Goal: Task Accomplishment & Management: Use online tool/utility

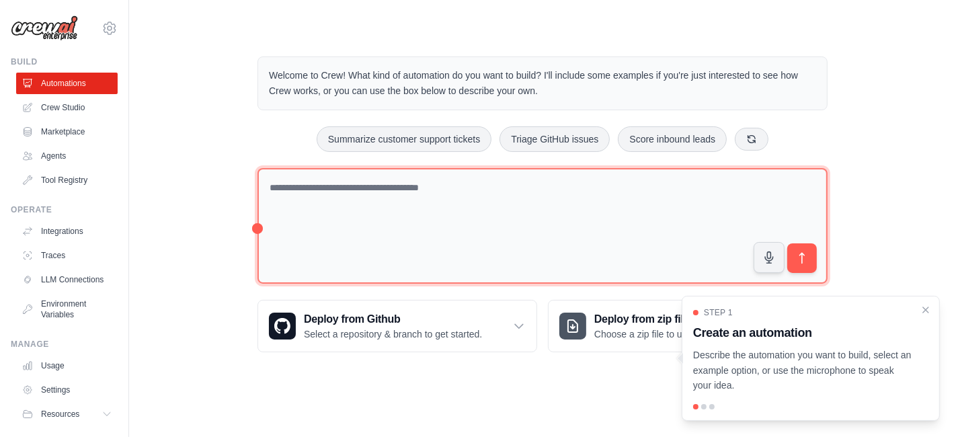
click at [472, 210] on textarea at bounding box center [542, 226] width 570 height 116
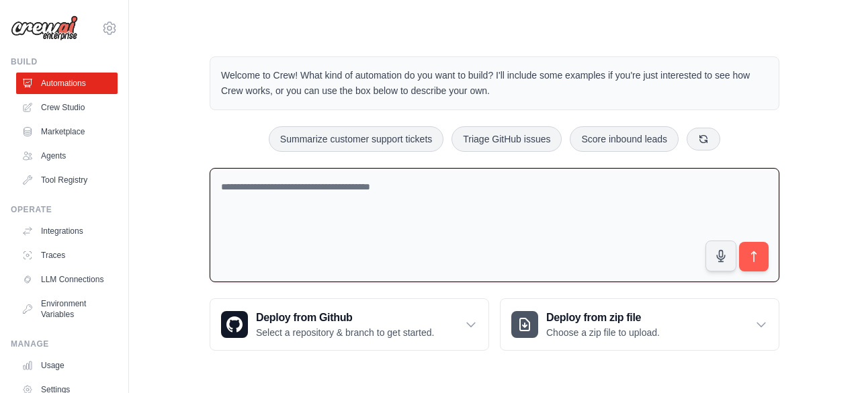
click at [417, 206] on textarea at bounding box center [495, 225] width 570 height 115
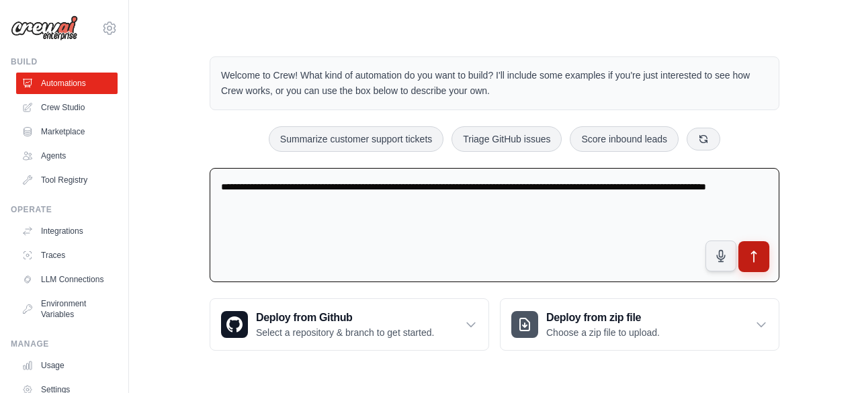
type textarea "**********"
click at [762, 251] on button "submit" at bounding box center [754, 256] width 31 height 31
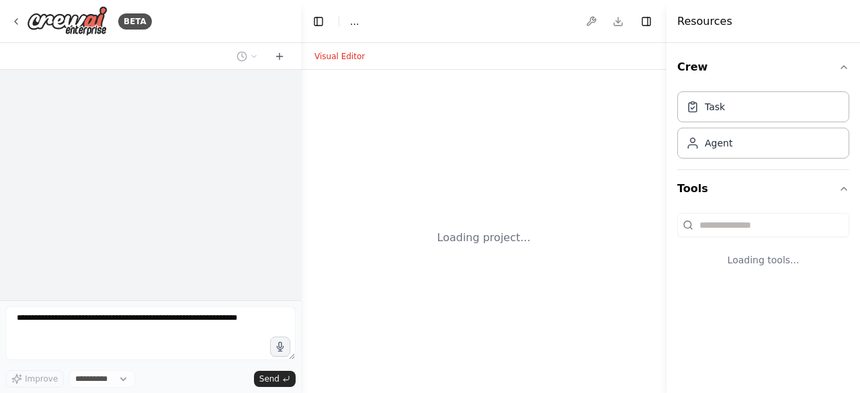
select select "****"
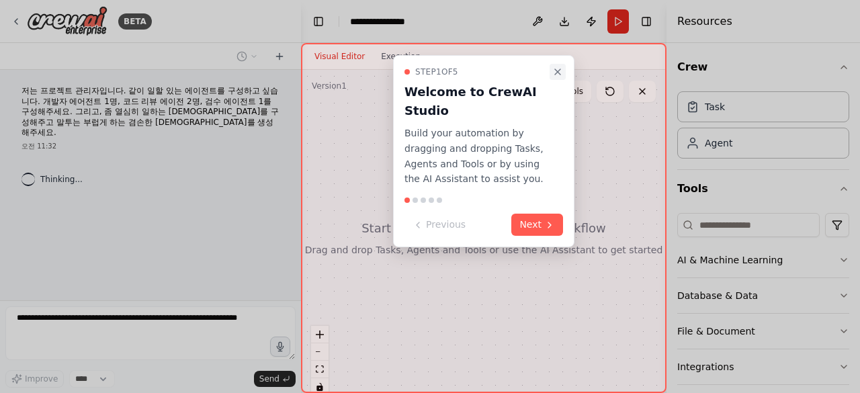
click at [558, 69] on icon "Close walkthrough" at bounding box center [558, 72] width 11 height 11
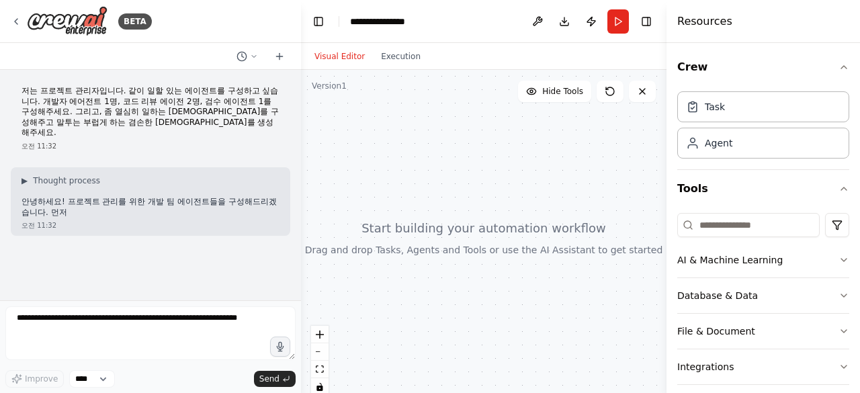
scroll to position [12, 0]
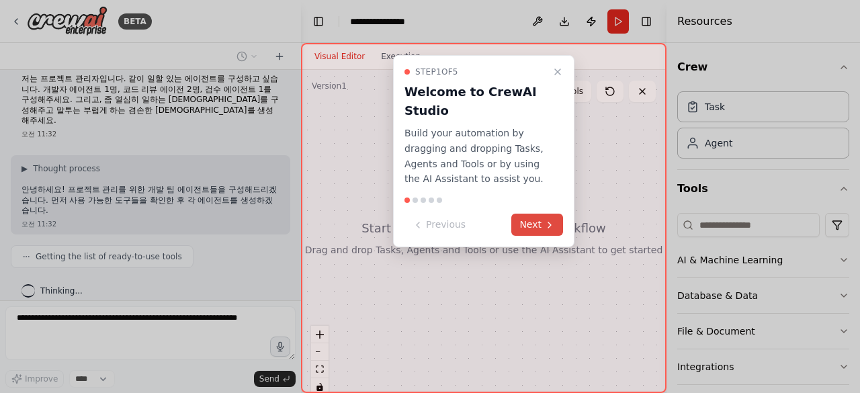
click at [541, 222] on button "Next" at bounding box center [538, 225] width 52 height 22
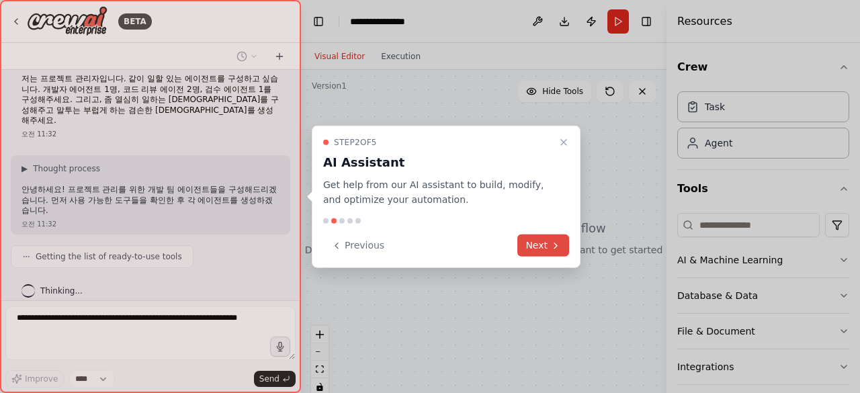
drag, startPoint x: 539, startPoint y: 233, endPoint x: 547, endPoint y: 245, distance: 14.5
click at [540, 234] on div "Step 2 of 5 AI Assistant Get help from our AI assistant to build, modify, and o…" at bounding box center [446, 196] width 269 height 143
click at [544, 245] on button "Next" at bounding box center [544, 246] width 52 height 22
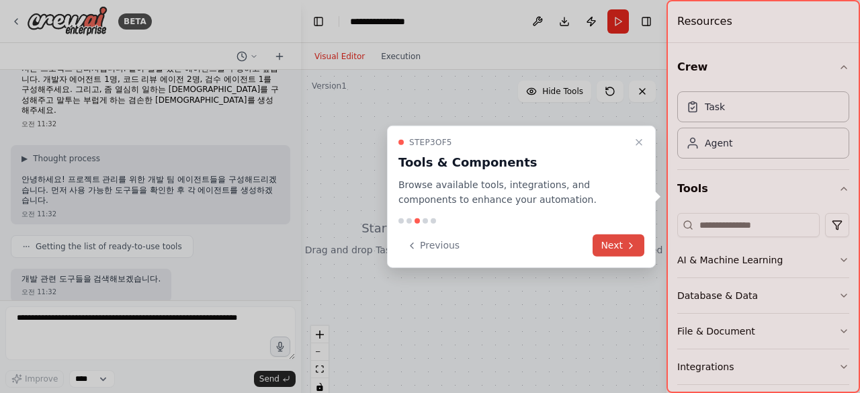
scroll to position [90, 0]
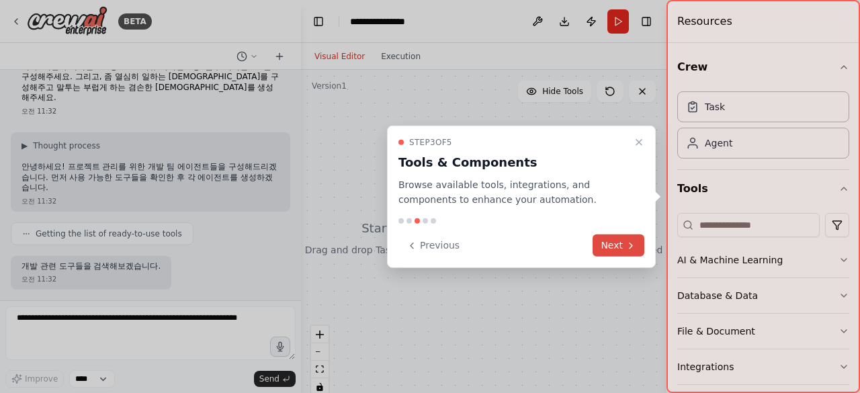
click at [618, 244] on button "Next" at bounding box center [619, 246] width 52 height 22
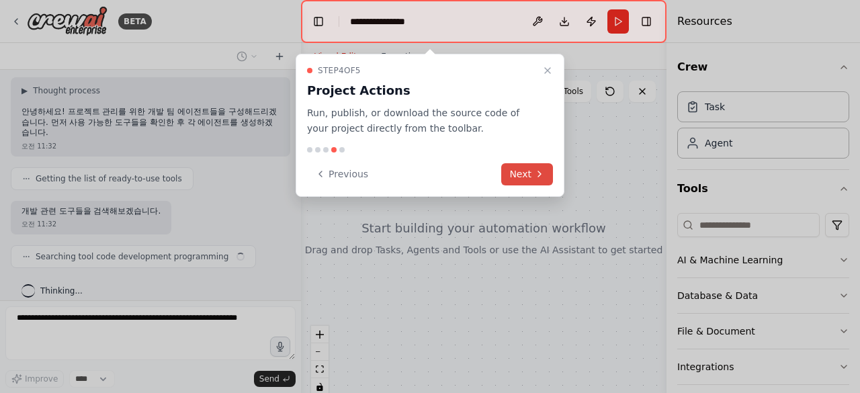
click at [526, 174] on button "Next" at bounding box center [527, 174] width 52 height 22
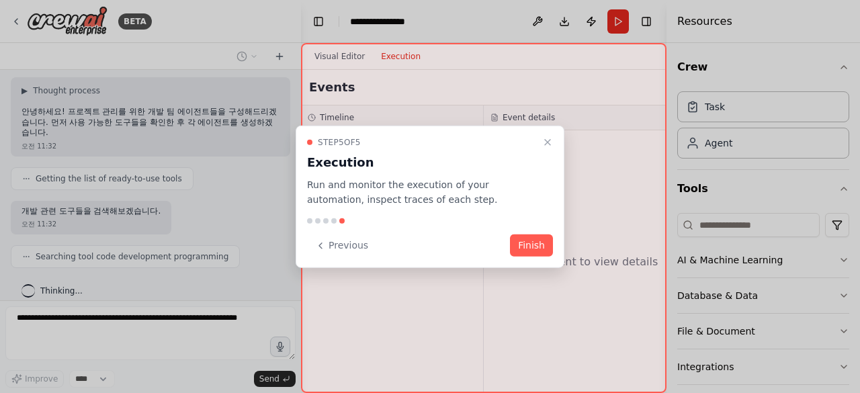
click at [535, 243] on button "Finish" at bounding box center [531, 246] width 43 height 22
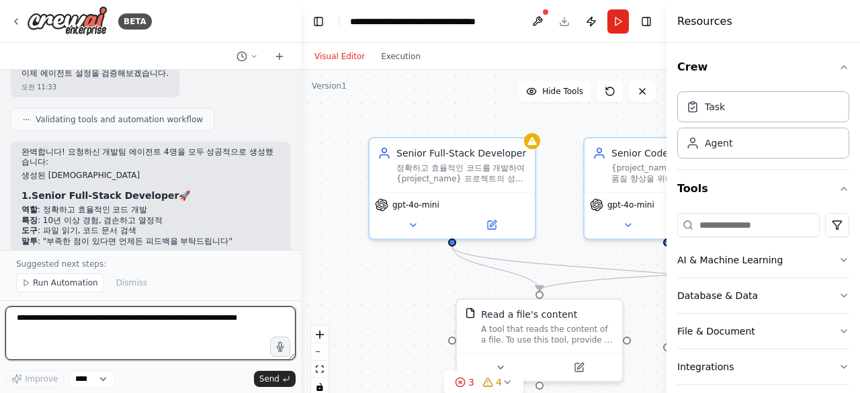
scroll to position [873, 0]
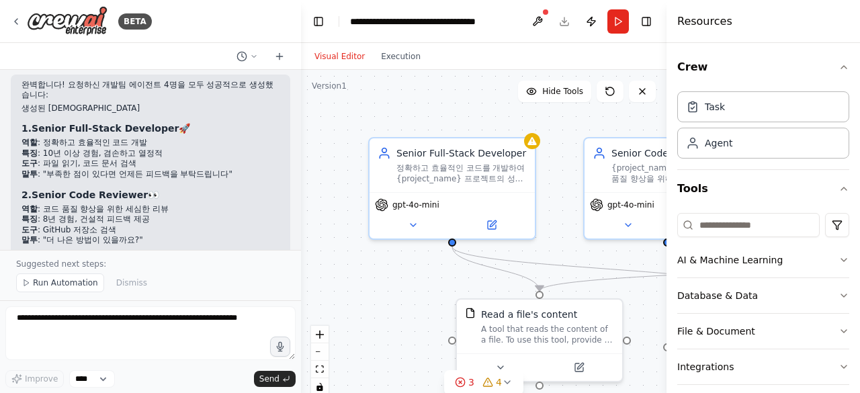
click at [131, 159] on li "도구 : 파일 읽기, 코드 문서 검색" at bounding box center [151, 164] width 258 height 11
drag, startPoint x: 64, startPoint y: 140, endPoint x: 212, endPoint y: 138, distance: 148.6
click at [212, 169] on li "말투 : "부족한 점이 있다면 언제든 피드백을 부탁드립니다"" at bounding box center [151, 174] width 258 height 11
click at [165, 169] on li "말투 : "부족한 점이 있다면 언제든 피드백을 부탁드립니다"" at bounding box center [151, 174] width 258 height 11
drag, startPoint x: 89, startPoint y: 208, endPoint x: 97, endPoint y: 208, distance: 7.4
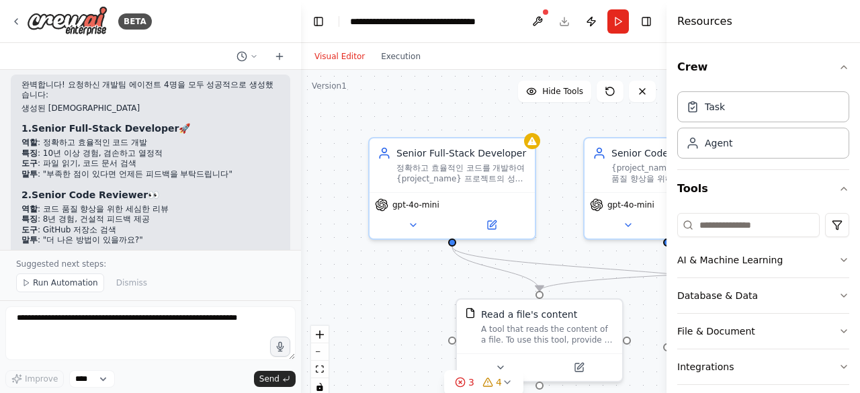
click at [89, 235] on li "말투 : "더 나은 방법이 있을까요?"" at bounding box center [151, 240] width 258 height 11
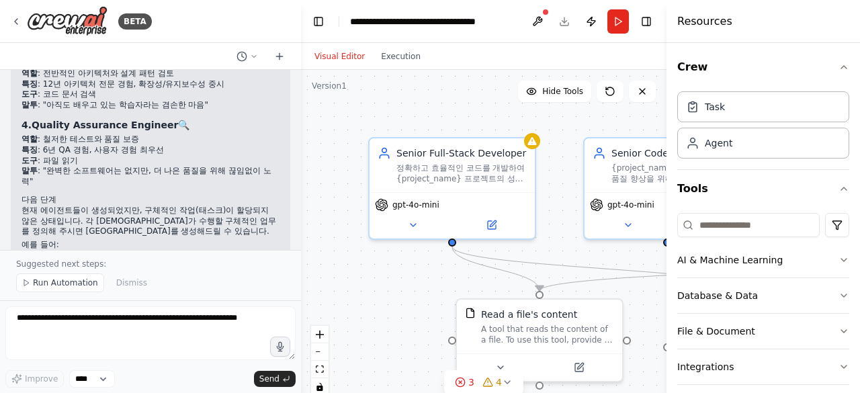
scroll to position [1163, 0]
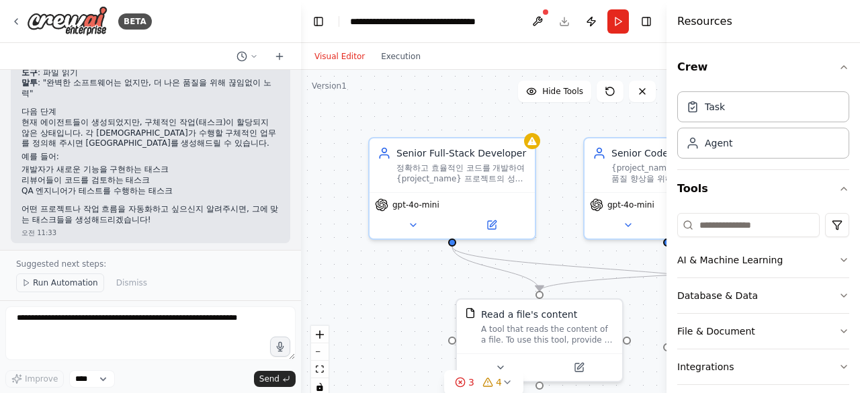
click at [64, 287] on span "Run Automation" at bounding box center [65, 283] width 65 height 11
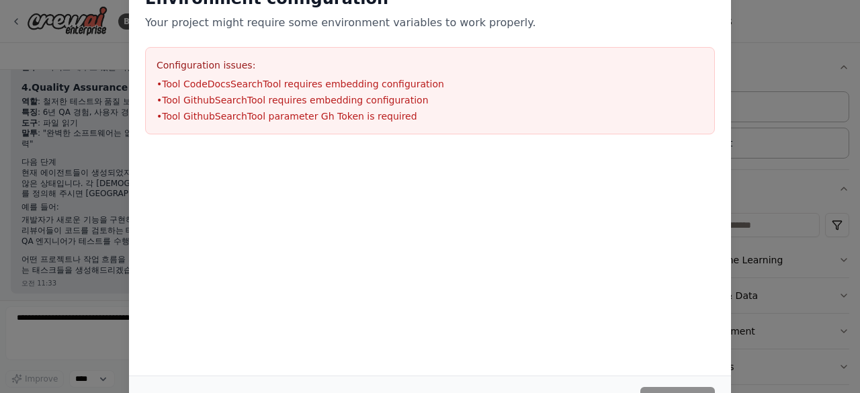
click at [450, 157] on div at bounding box center [430, 159] width 602 height 16
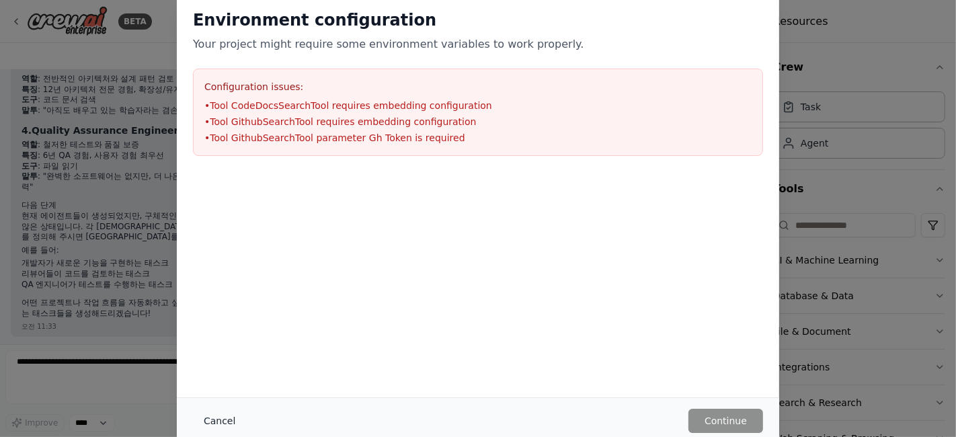
click at [225, 393] on button "Cancel" at bounding box center [219, 421] width 53 height 24
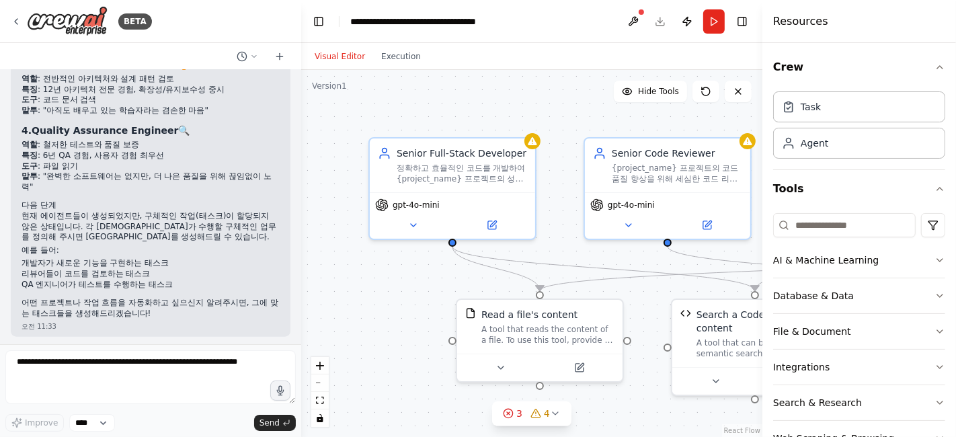
click at [198, 258] on li "개발자가 새로운 기능을 구현하는 태스크" at bounding box center [151, 263] width 258 height 11
click at [190, 211] on p "현재 에이전트들이 생성되었지만, 구체적인 작업(태스크)이 할당되지 않은 상태입니다. 각 [DEMOGRAPHIC_DATA]가 수행할 구체적인 업…" at bounding box center [151, 227] width 258 height 32
click at [459, 177] on div "정확하고 효율적인 코드를 개발하여 {project_name} 프로젝트의 성공에 기여하고, 항상 최선을 다해 고품질 소프트웨어를 제공합니다. 부…" at bounding box center [462, 171] width 130 height 22
click at [167, 348] on div "오전 11:33" at bounding box center [151, 360] width 280 height 24
drag, startPoint x: 175, startPoint y: 212, endPoint x: 173, endPoint y: 157, distance: 55.8
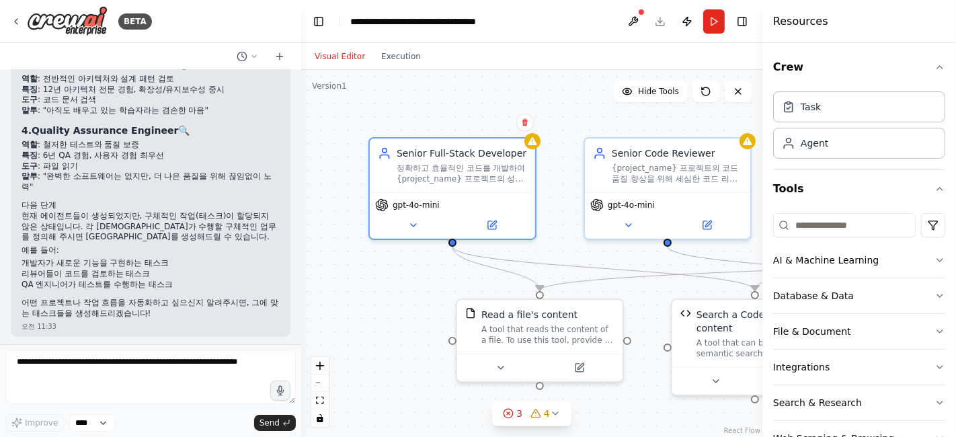
click at [175, 245] on p "예를 들어:" at bounding box center [151, 250] width 258 height 11
drag, startPoint x: 165, startPoint y: 228, endPoint x: 161, endPoint y: 222, distance: 7.3
click at [165, 258] on li "개발자가 새로운 기능을 구현하는 태스크" at bounding box center [151, 263] width 258 height 11
